Goal: Task Accomplishment & Management: Use online tool/utility

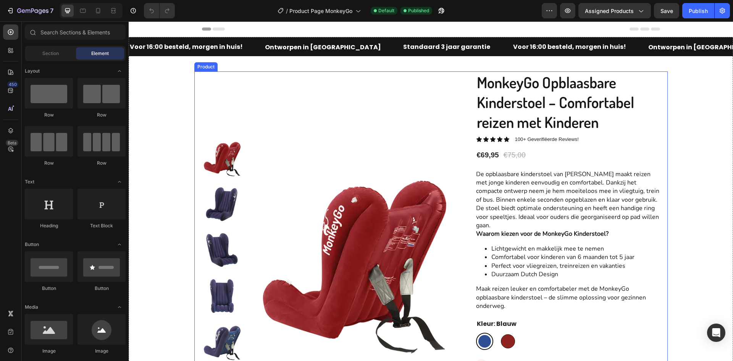
scroll to position [38, 0]
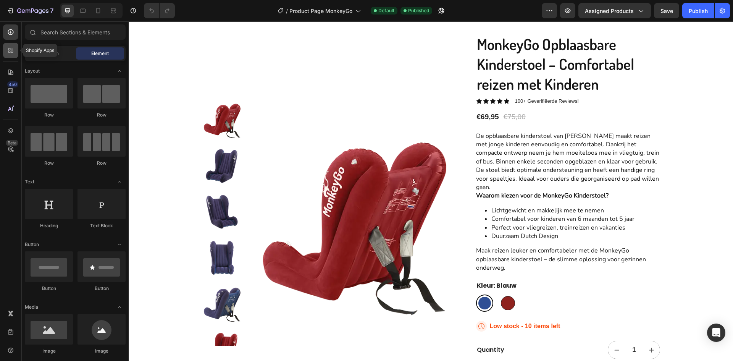
click at [6, 48] on div at bounding box center [10, 50] width 15 height 15
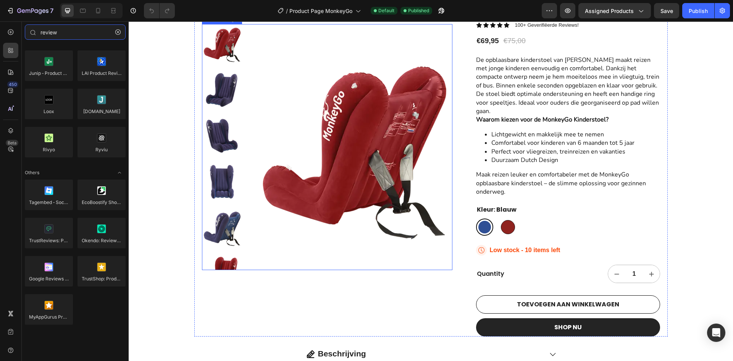
scroll to position [115, 0]
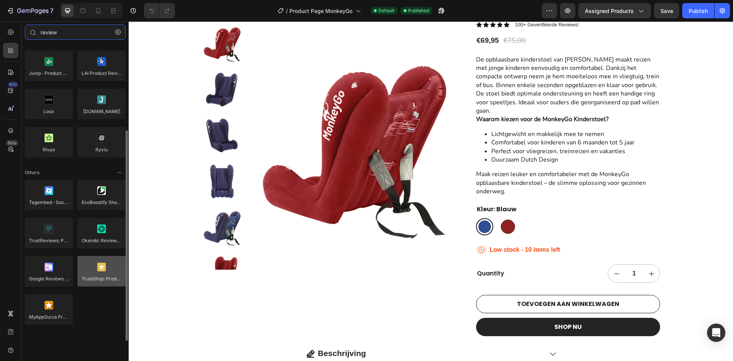
type input "review"
click at [97, 276] on div at bounding box center [101, 271] width 48 height 31
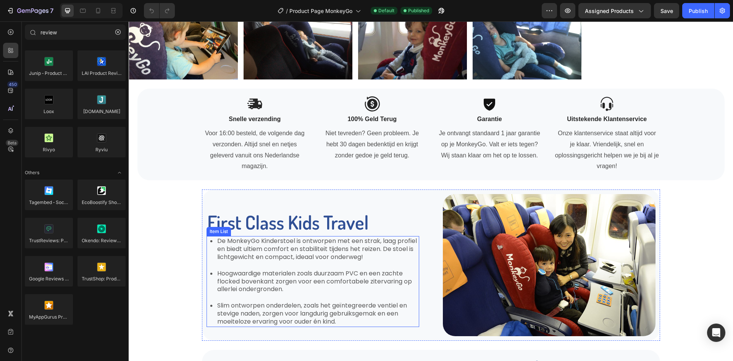
scroll to position [573, 0]
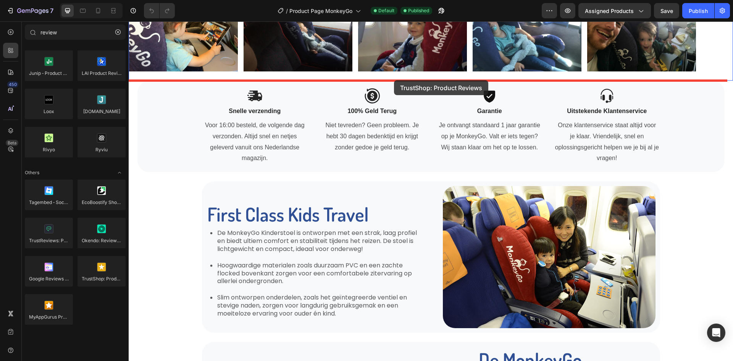
drag, startPoint x: 233, startPoint y: 288, endPoint x: 394, endPoint y: 80, distance: 262.9
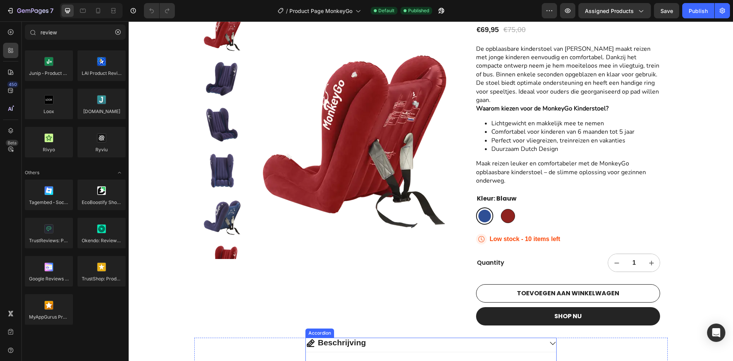
scroll to position [0, 0]
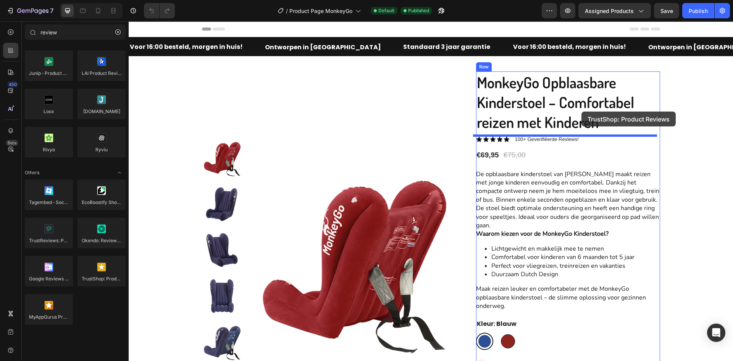
drag, startPoint x: 239, startPoint y: 293, endPoint x: 581, endPoint y: 111, distance: 387.5
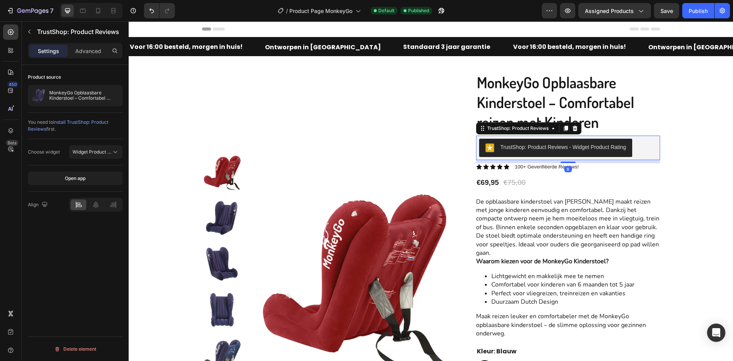
click at [578, 146] on div "TrustShop: Product Reviews - Widget Product Rating" at bounding box center [563, 147] width 126 height 8
click at [63, 123] on span "install TrustShop: Product Reviews" at bounding box center [68, 125] width 81 height 13
click at [575, 131] on icon at bounding box center [575, 128] width 6 height 6
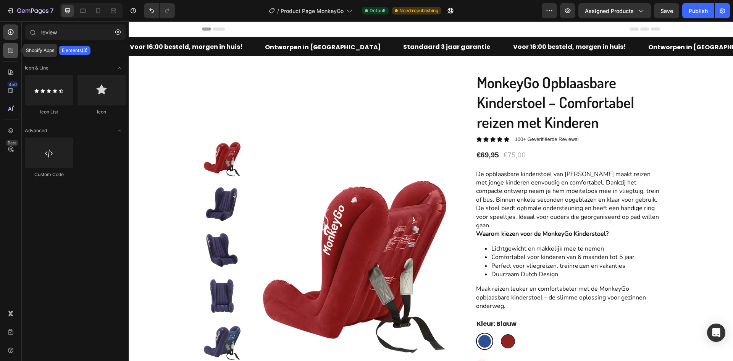
click at [11, 50] on icon at bounding box center [11, 51] width 8 height 8
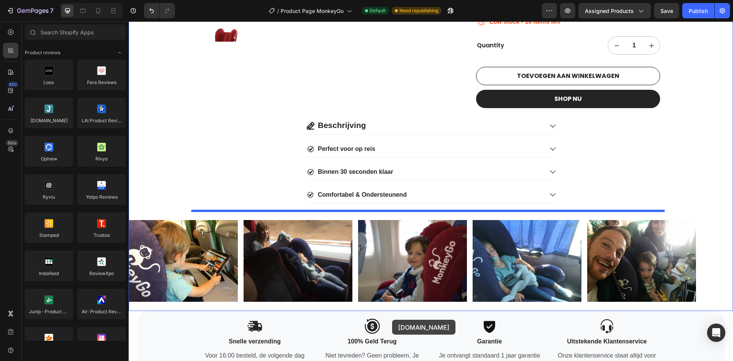
scroll to position [344, 0]
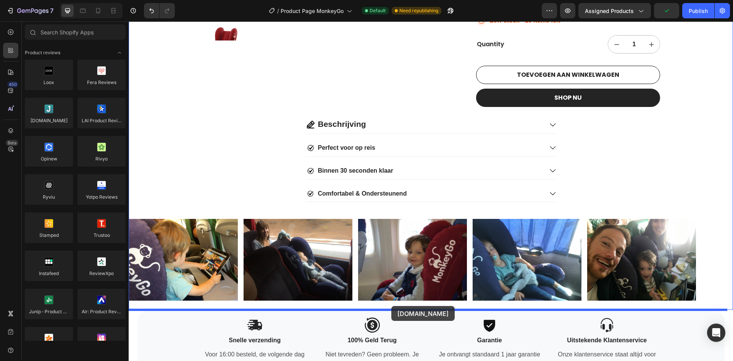
drag, startPoint x: 181, startPoint y: 136, endPoint x: 391, endPoint y: 306, distance: 269.8
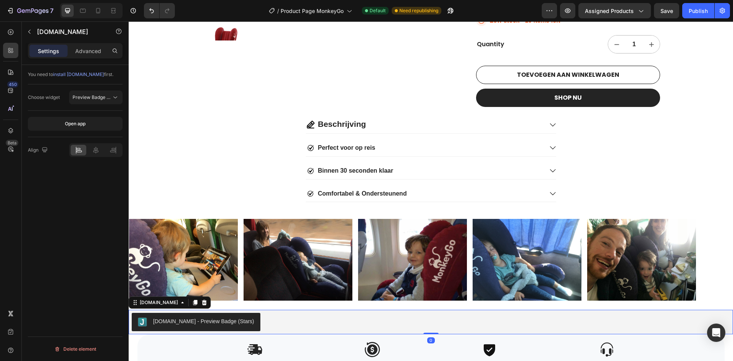
click at [76, 73] on span "install [DOMAIN_NAME]" at bounding box center [78, 74] width 51 height 6
